Goal: Answer question/provide support

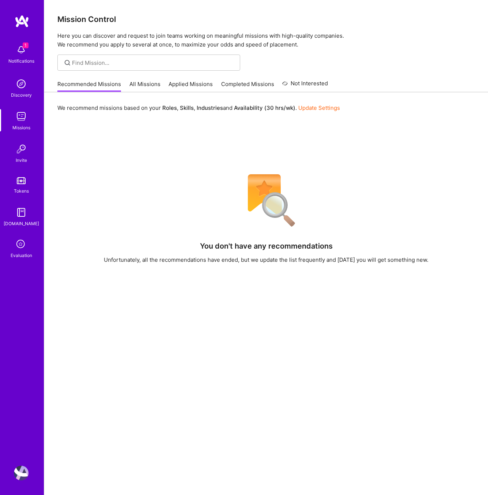
click at [21, 248] on icon at bounding box center [21, 244] width 14 height 14
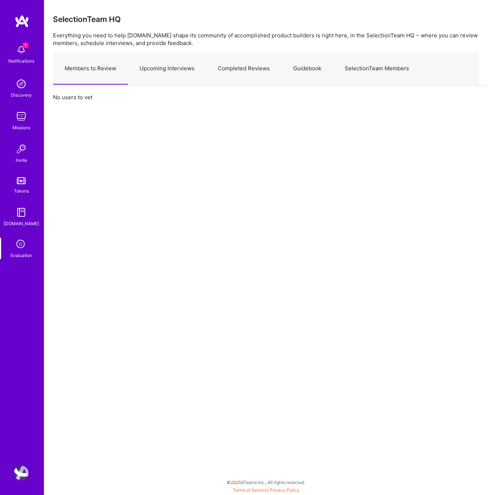
click at [155, 68] on link "Upcoming Interviews" at bounding box center [167, 69] width 78 height 32
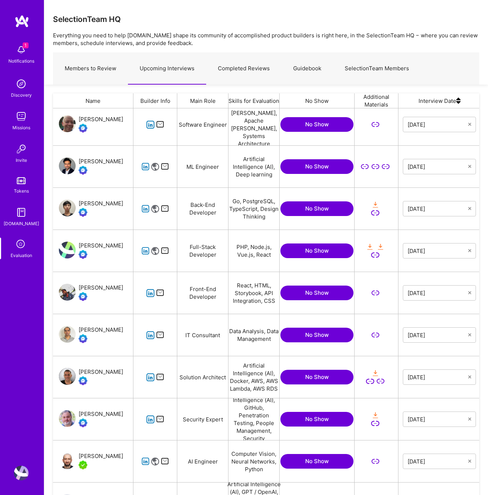
scroll to position [47, 0]
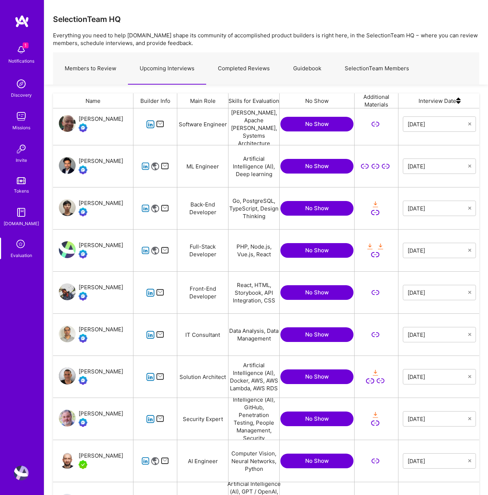
click at [149, 377] on icon "grid" at bounding box center [150, 376] width 8 height 8
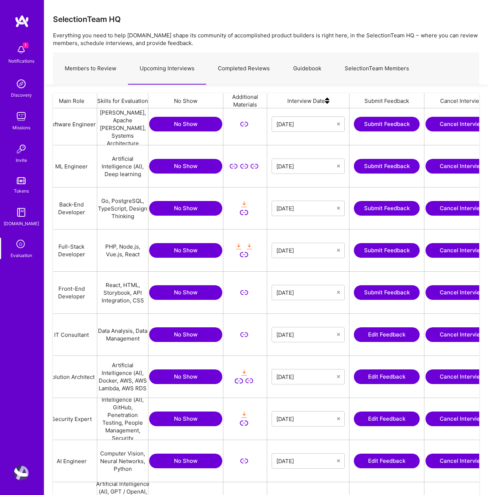
scroll to position [0, 131]
click at [371, 376] on button "Edit Feedback" at bounding box center [387, 376] width 66 height 15
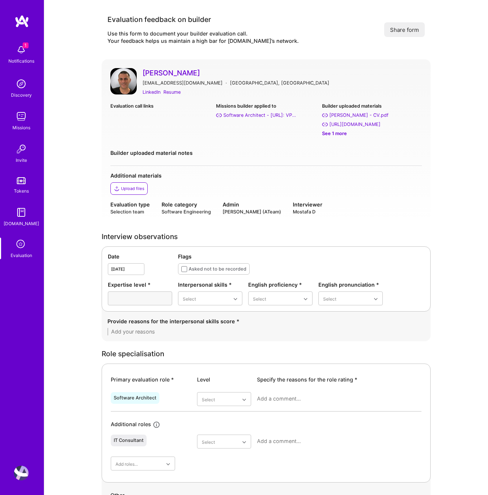
click at [159, 72] on link "[PERSON_NAME]" at bounding box center [282, 73] width 279 height 10
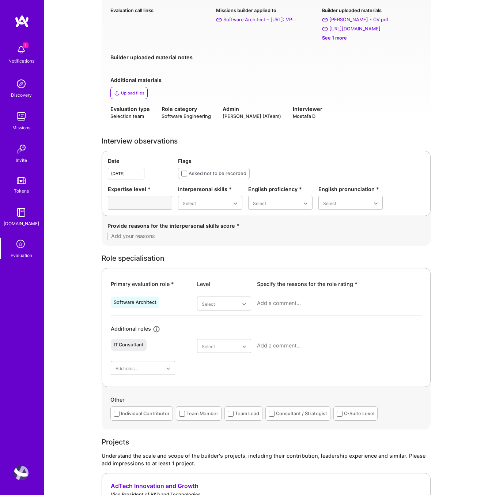
scroll to position [138, 0]
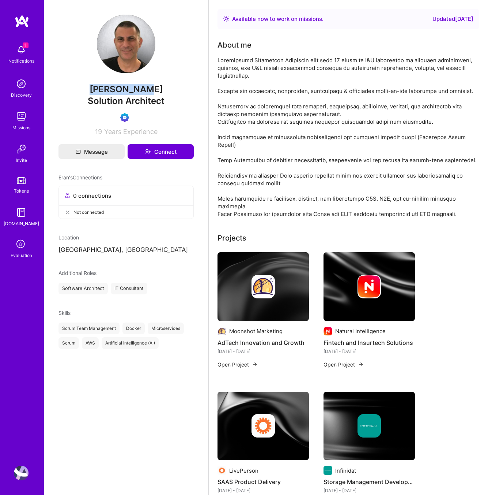
drag, startPoint x: 152, startPoint y: 89, endPoint x: 56, endPoint y: 89, distance: 96.6
click at [57, 89] on div "[PERSON_NAME] Solution Architect 19 Years Experience Message Connect Eran's Con…" at bounding box center [126, 247] width 165 height 495
copy span "[PERSON_NAME]"
